Goal: Task Accomplishment & Management: Manage account settings

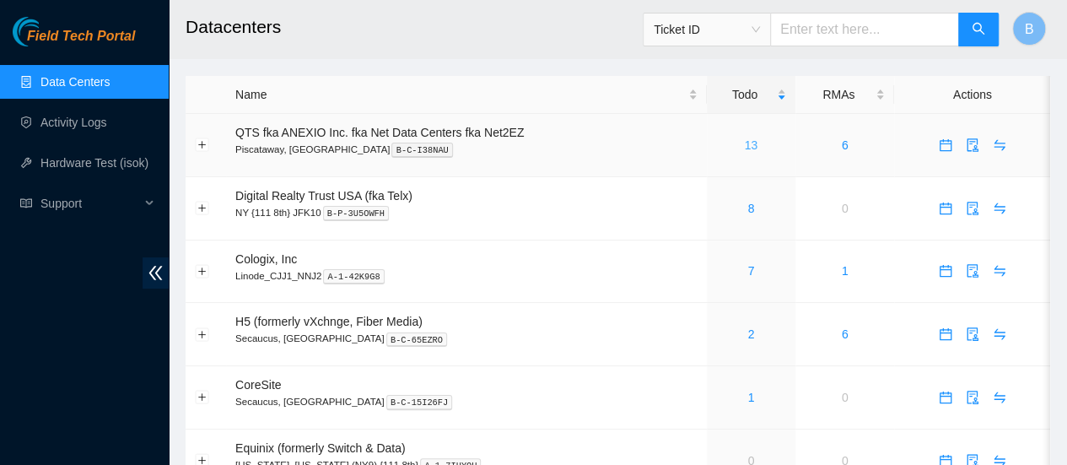
click at [749, 148] on link "13" at bounding box center [751, 144] width 13 height 13
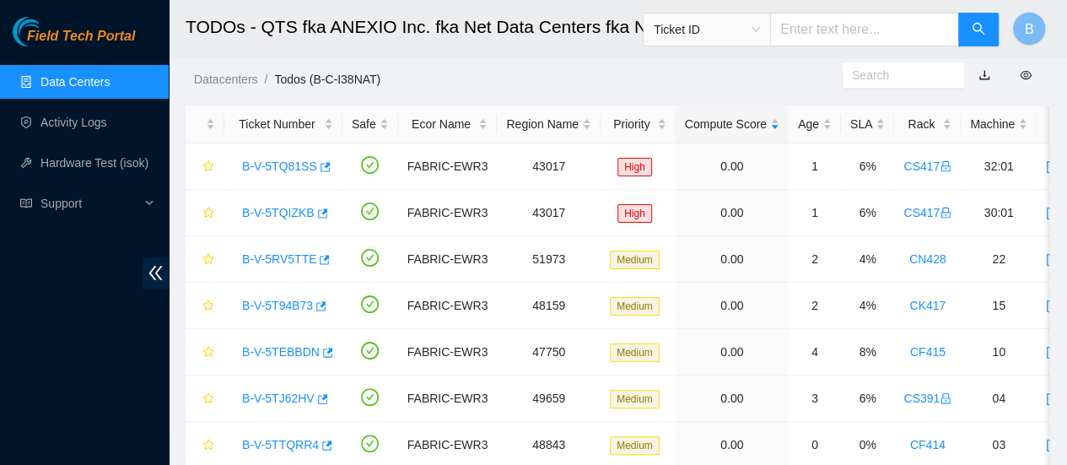
scroll to position [24, 0]
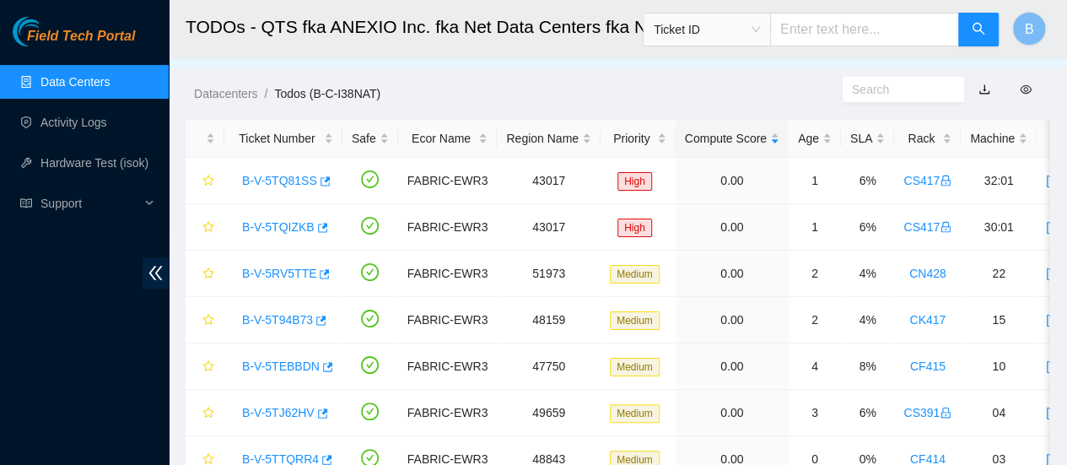
click at [74, 77] on link "Data Centers" at bounding box center [74, 81] width 69 height 13
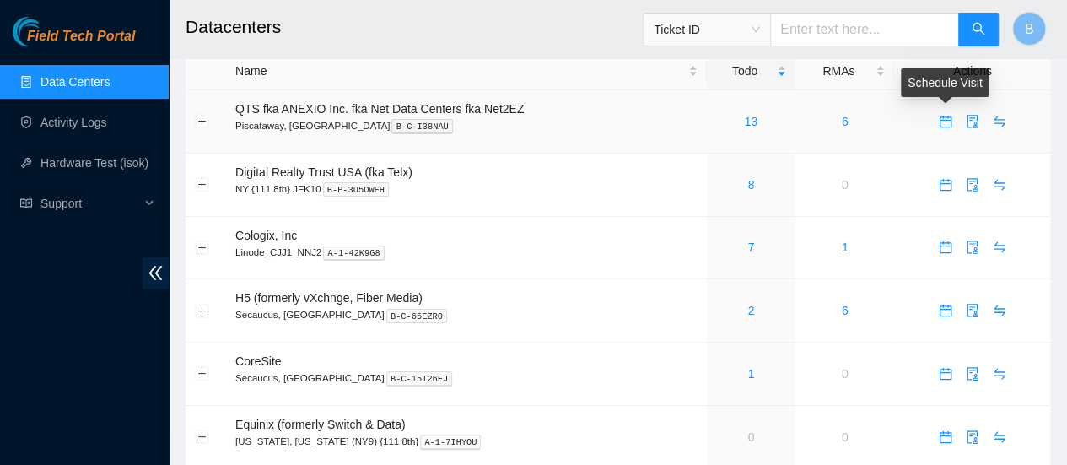
click at [946, 126] on icon "calendar" at bounding box center [945, 121] width 13 height 13
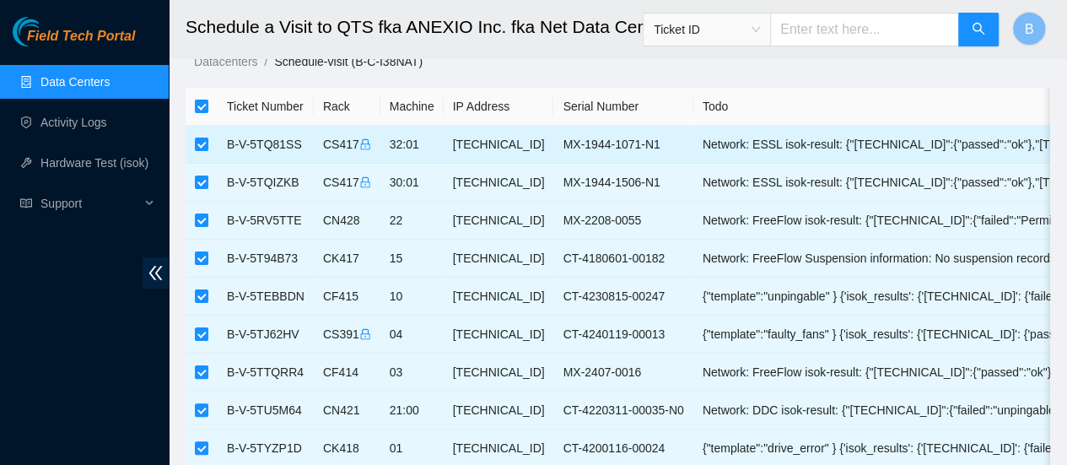
scroll to position [32, 0]
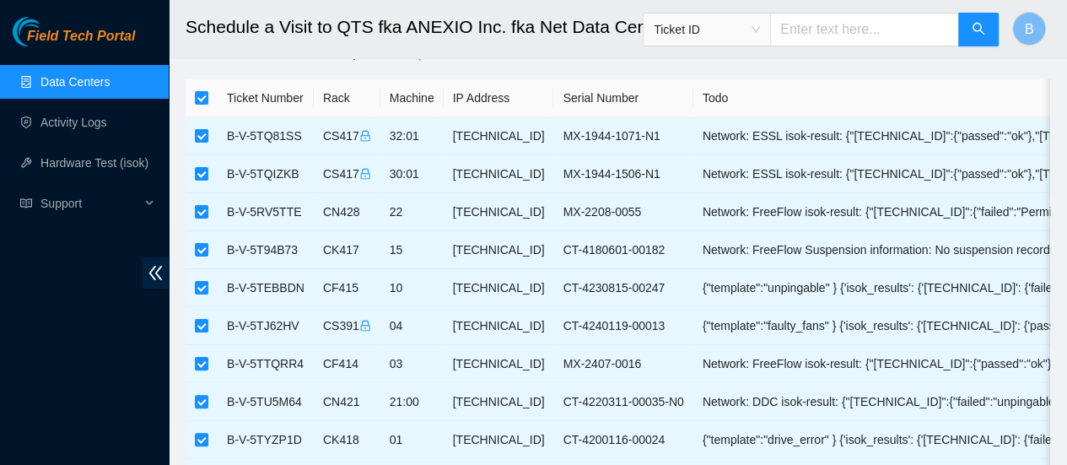
click at [64, 75] on link "Data Centers" at bounding box center [74, 81] width 69 height 13
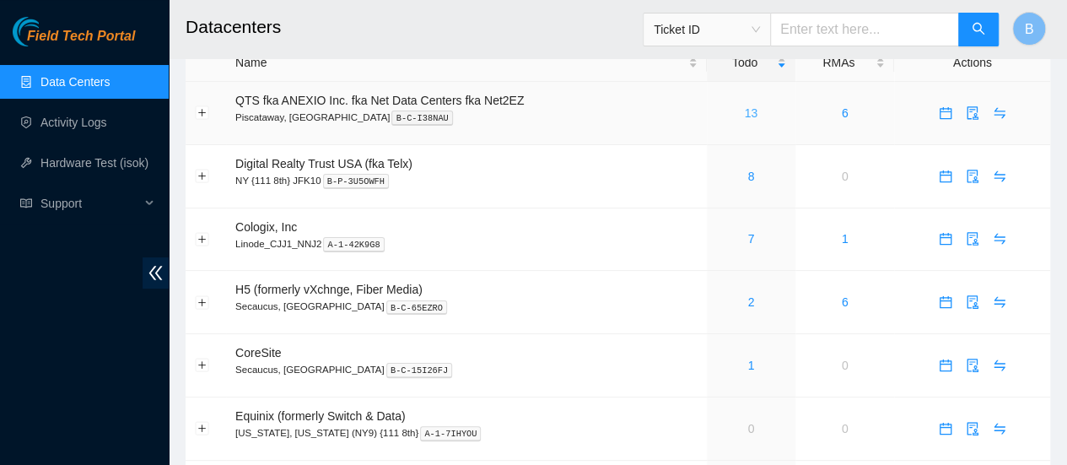
click at [749, 111] on link "13" at bounding box center [751, 112] width 13 height 13
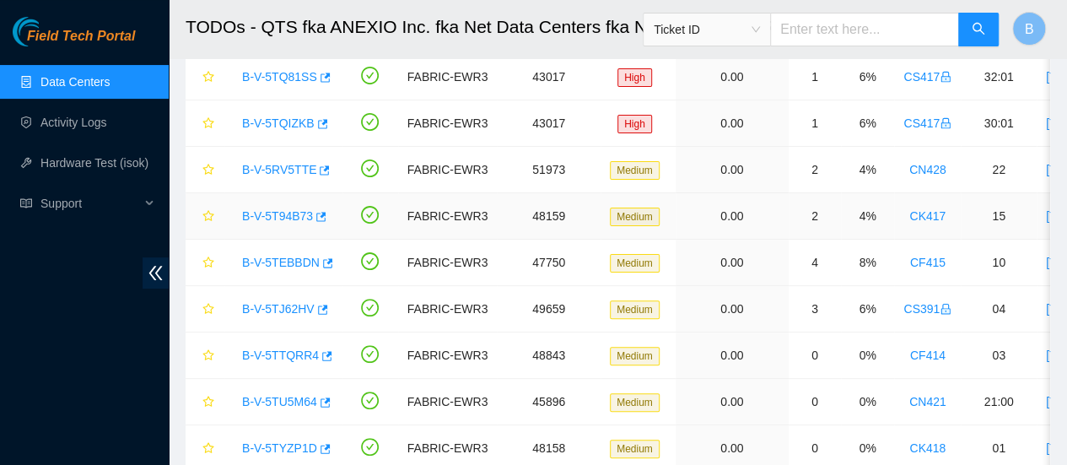
scroll to position [129, 0]
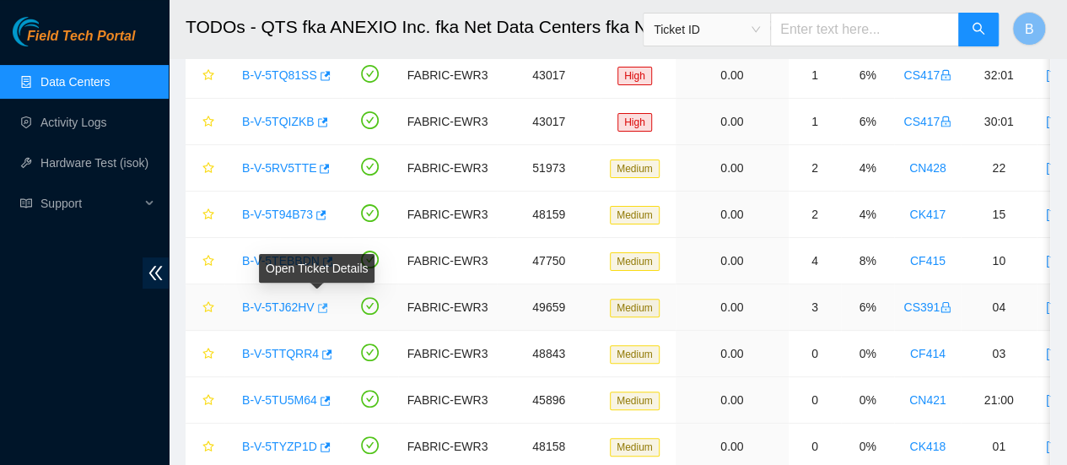
click at [320, 304] on icon "button" at bounding box center [323, 307] width 10 height 9
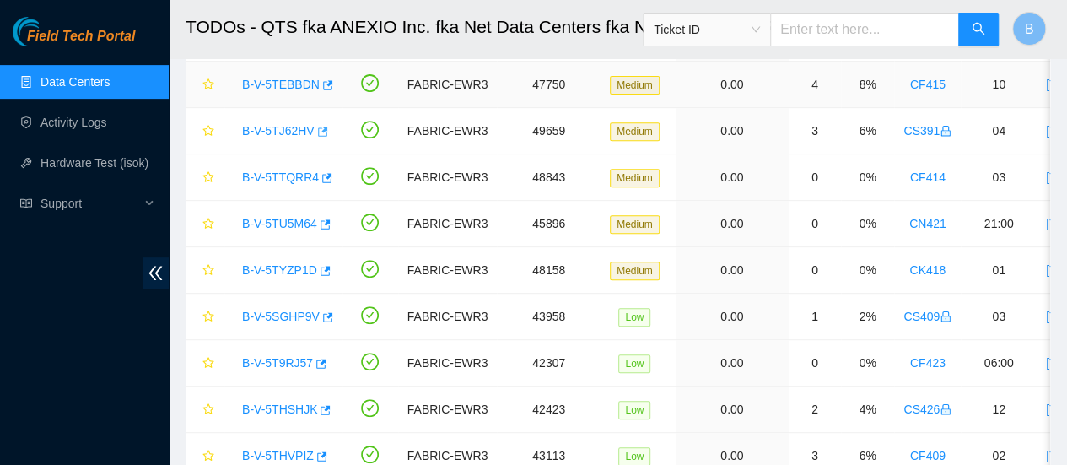
scroll to position [316, 0]
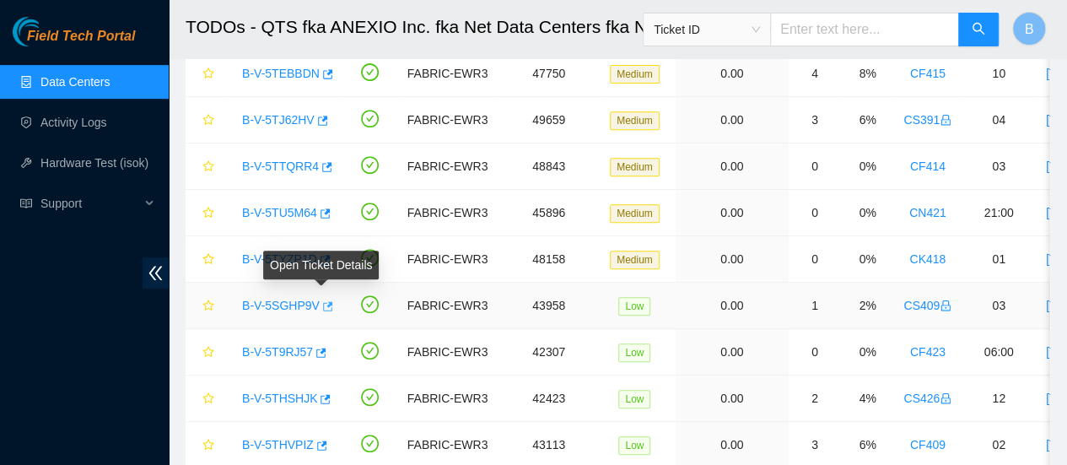
click at [323, 303] on icon "button" at bounding box center [328, 305] width 10 height 9
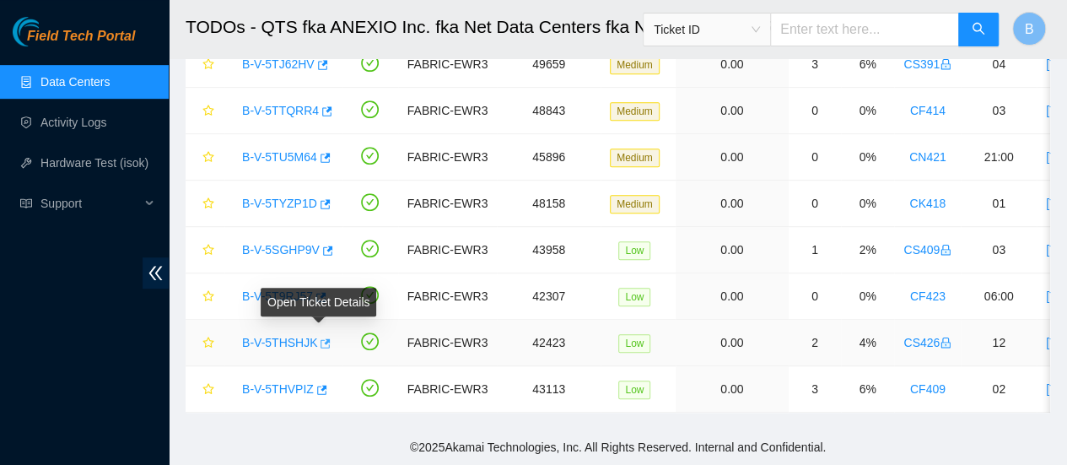
click at [321, 338] on icon "button" at bounding box center [326, 342] width 10 height 9
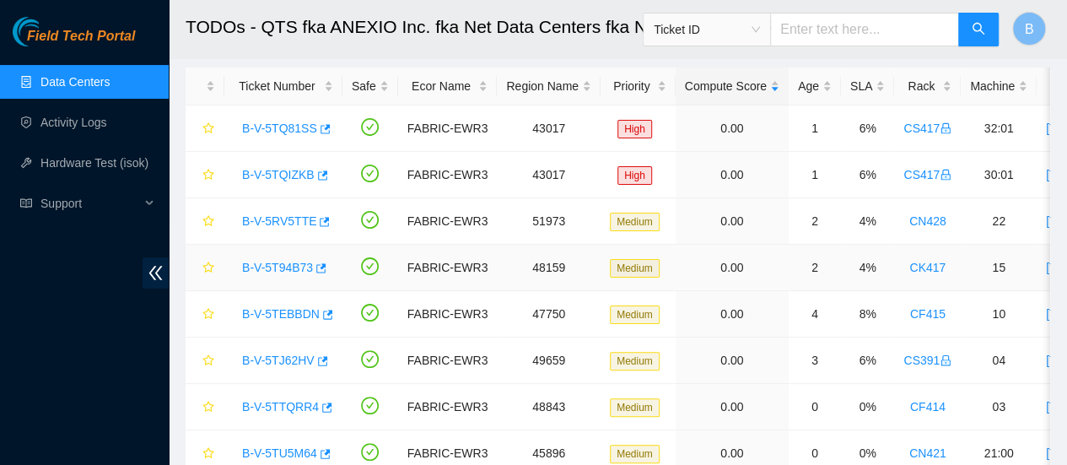
scroll to position [40, 0]
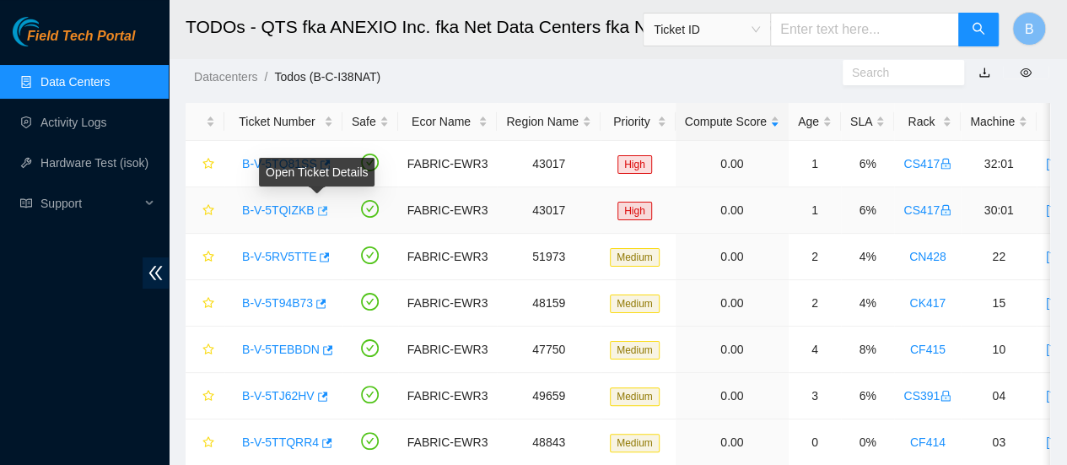
click at [317, 208] on icon "button" at bounding box center [321, 211] width 12 height 12
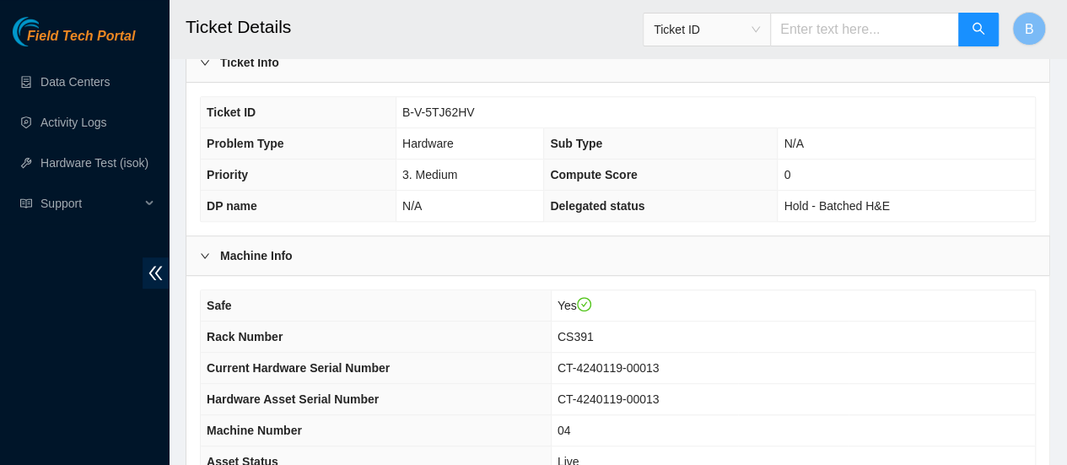
scroll to position [571, 0]
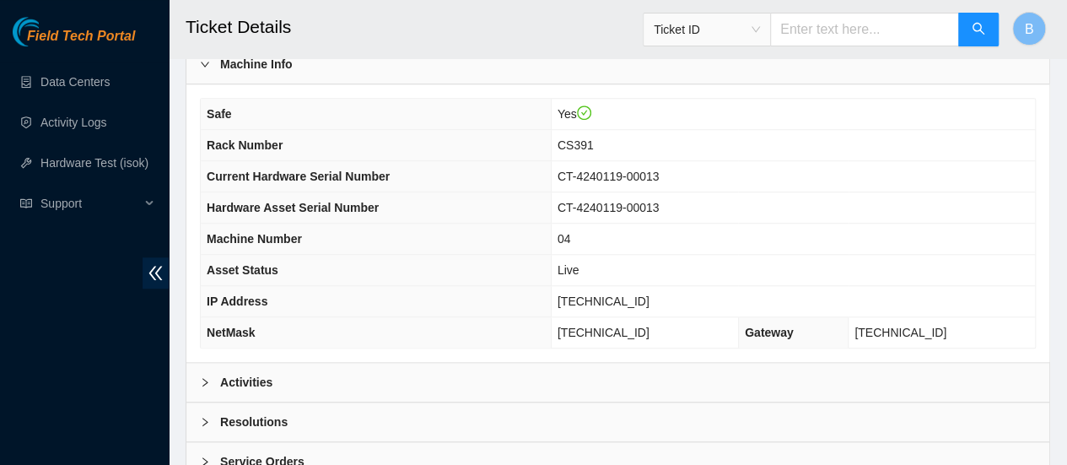
click at [245, 373] on b "Activities" at bounding box center [246, 382] width 52 height 19
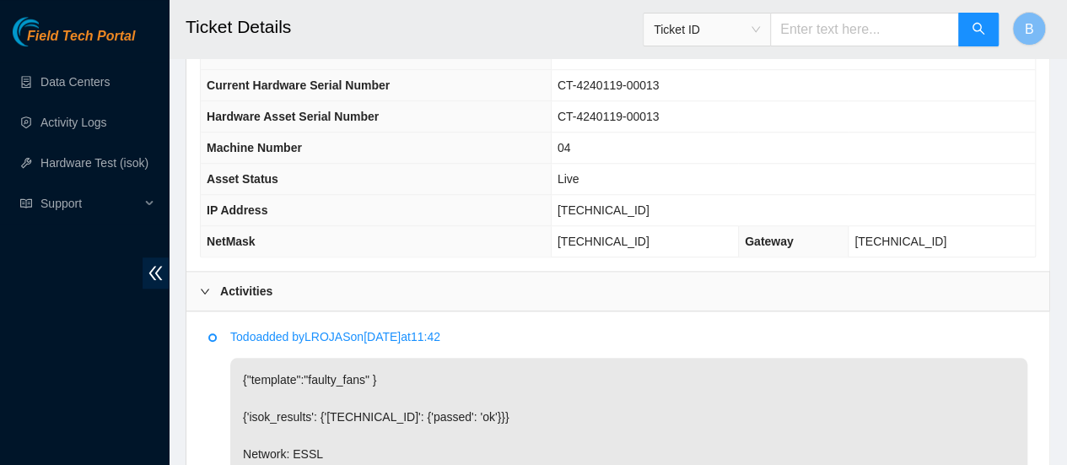
scroll to position [661, 0]
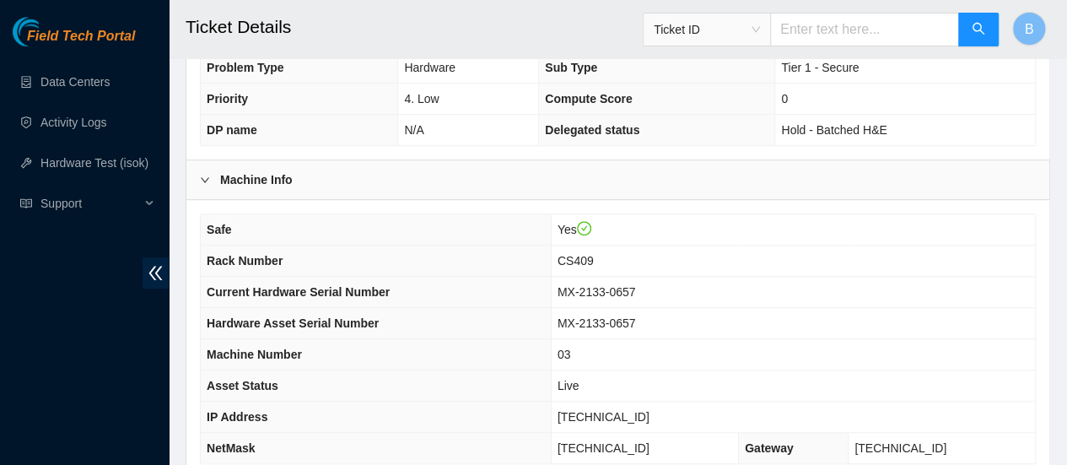
scroll to position [523, 0]
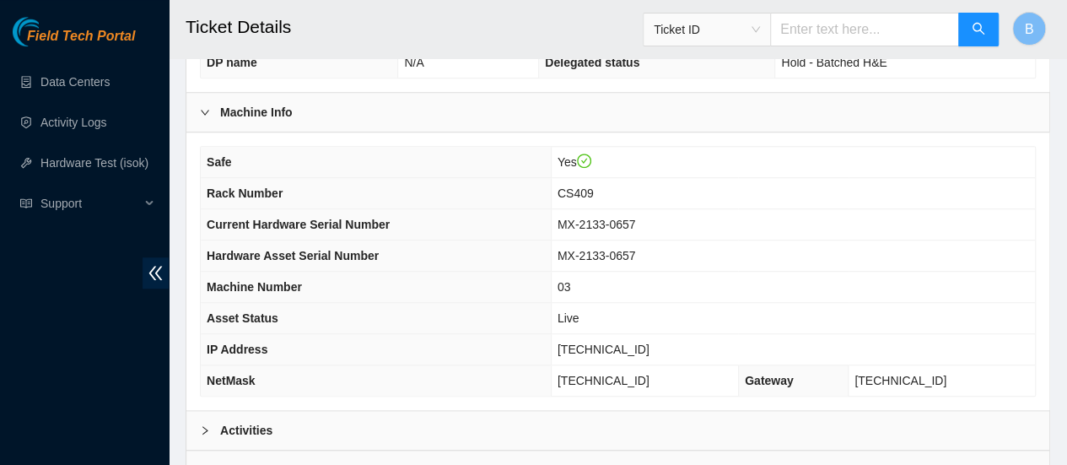
click at [227, 425] on b "Activities" at bounding box center [246, 430] width 52 height 19
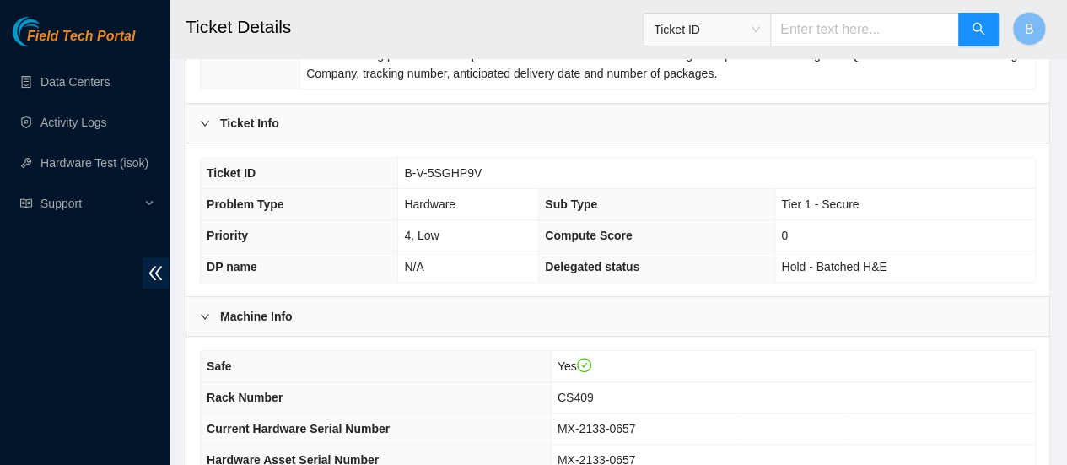
scroll to position [0, 0]
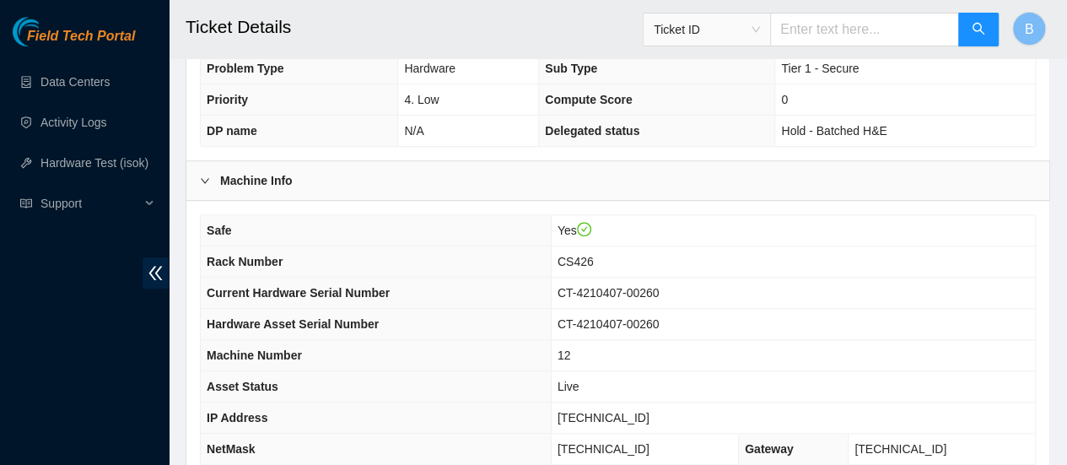
scroll to position [670, 0]
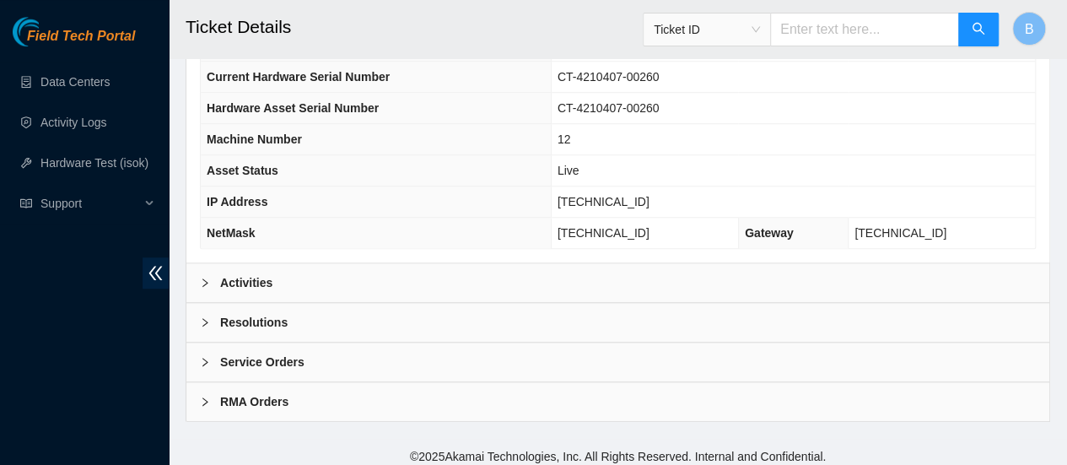
click at [211, 275] on div at bounding box center [210, 282] width 20 height 19
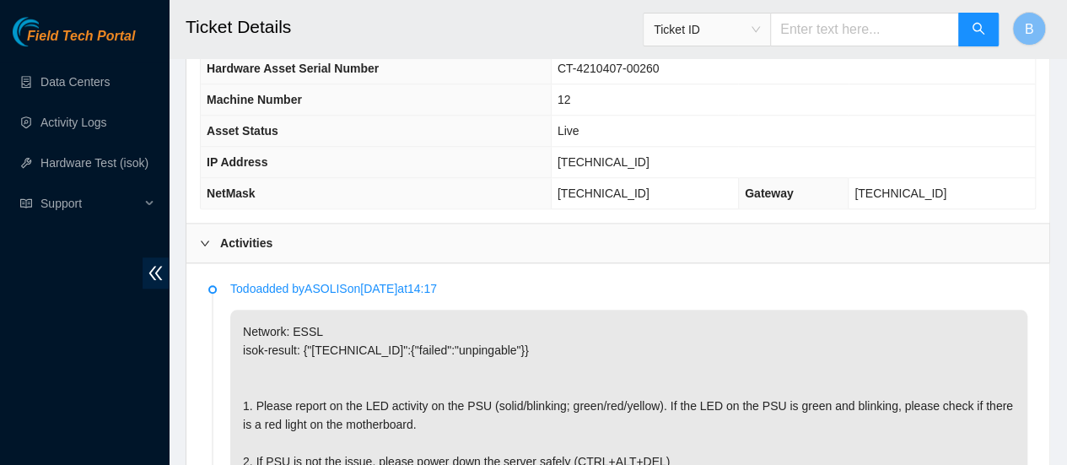
scroll to position [651, 0]
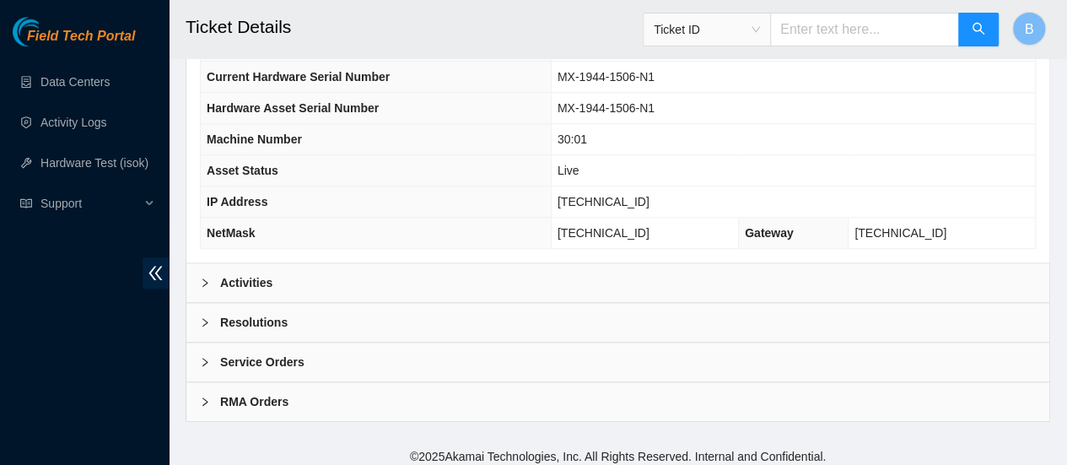
scroll to position [670, 0]
click at [209, 276] on div at bounding box center [210, 283] width 20 height 19
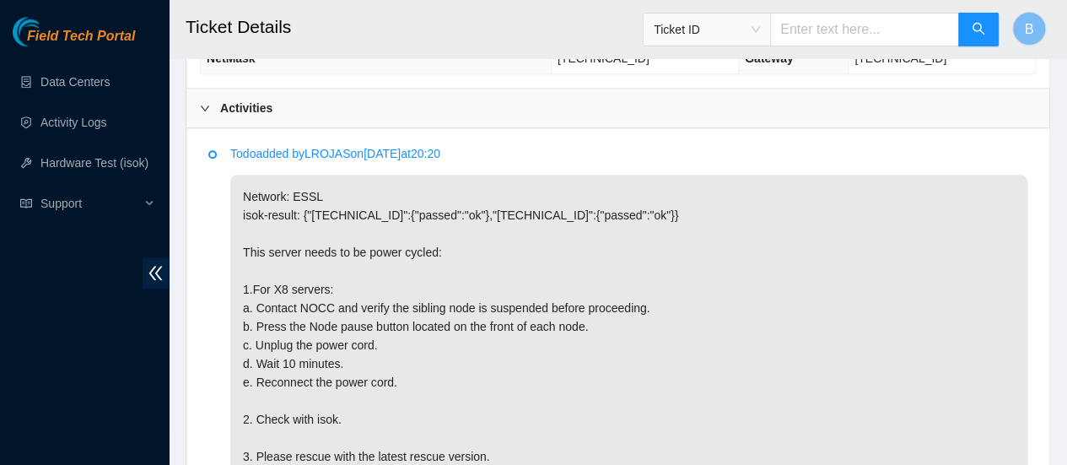
scroll to position [905, 0]
